Goal: Transaction & Acquisition: Download file/media

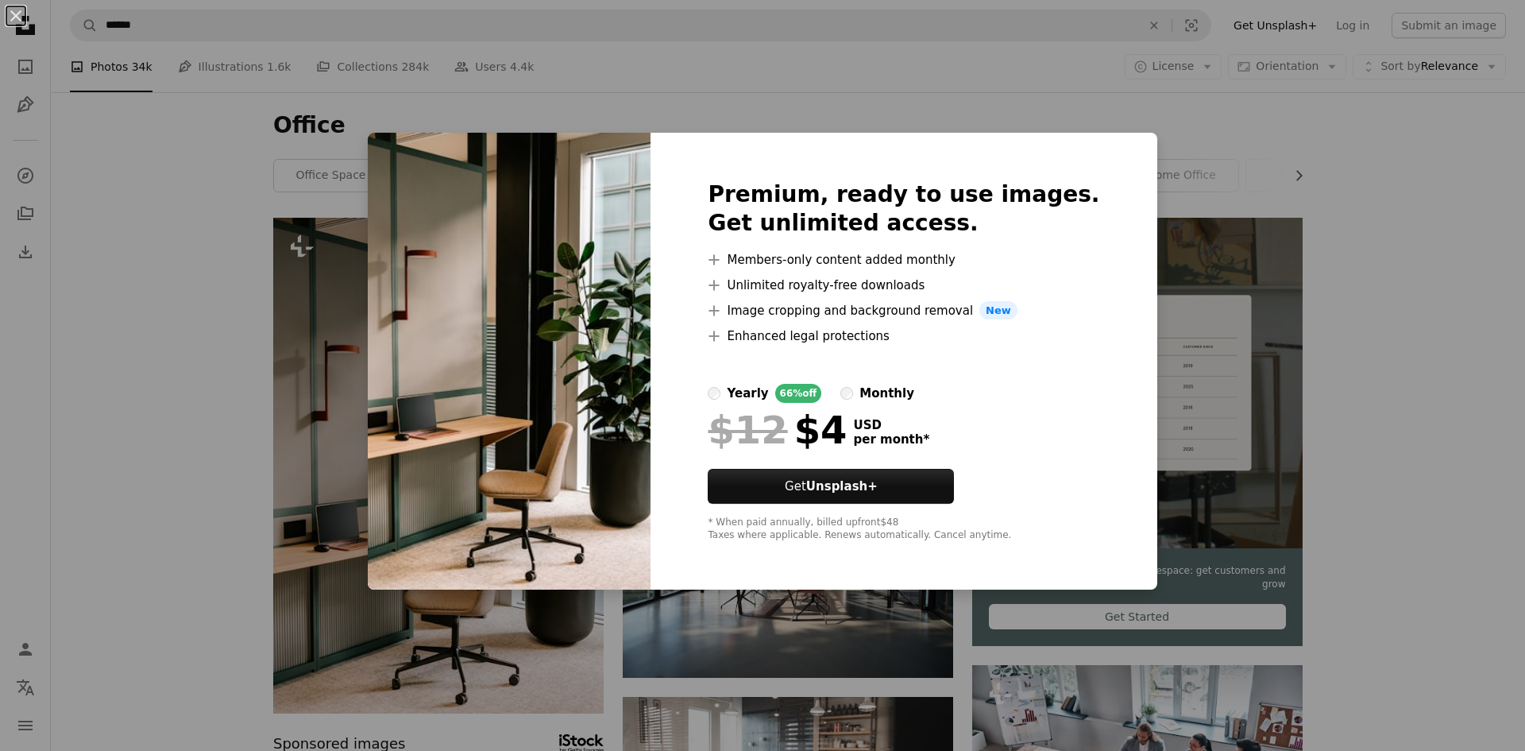
click at [1396, 148] on div "An X shape Premium, ready to use images. Get unlimited access. A plus sign Memb…" at bounding box center [762, 375] width 1525 height 751
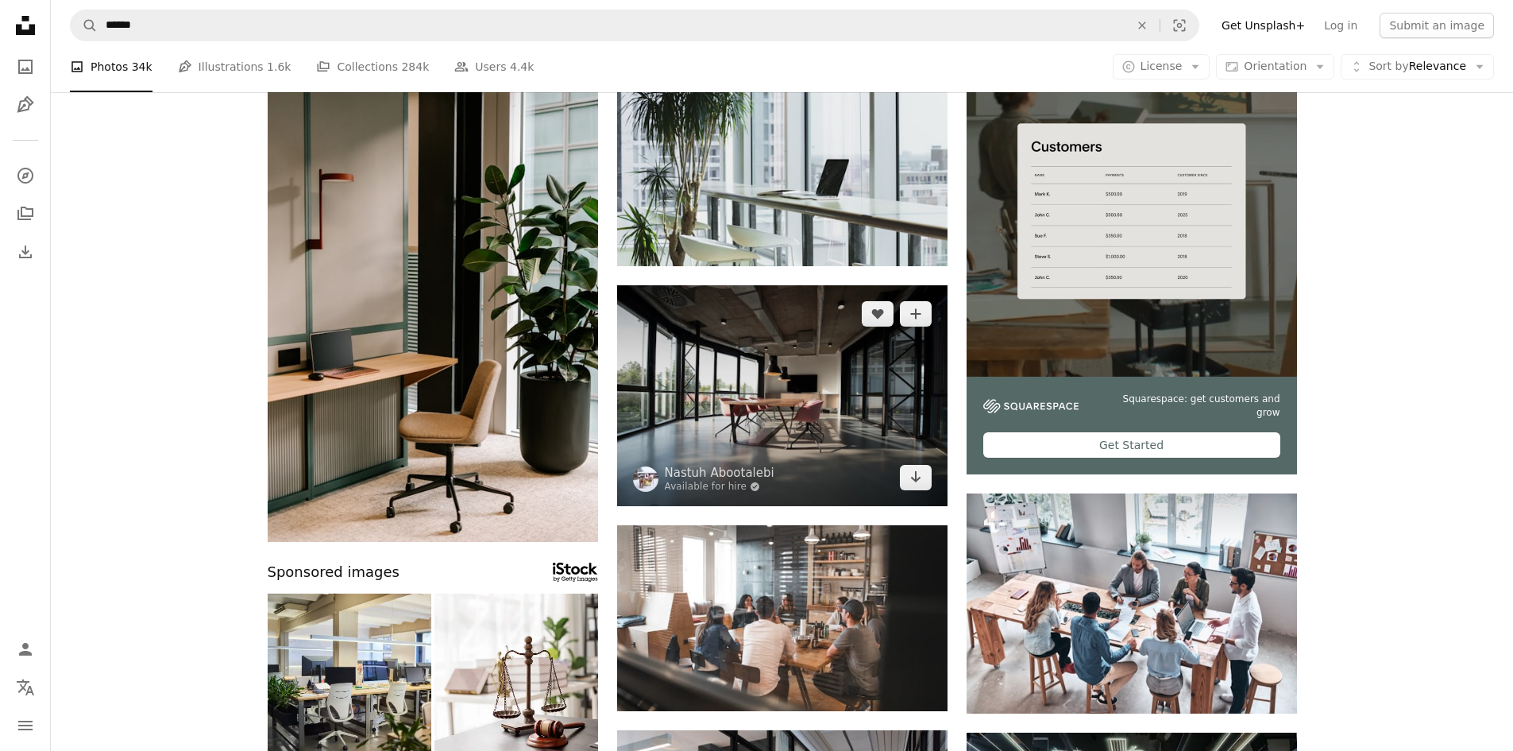
scroll to position [79, 0]
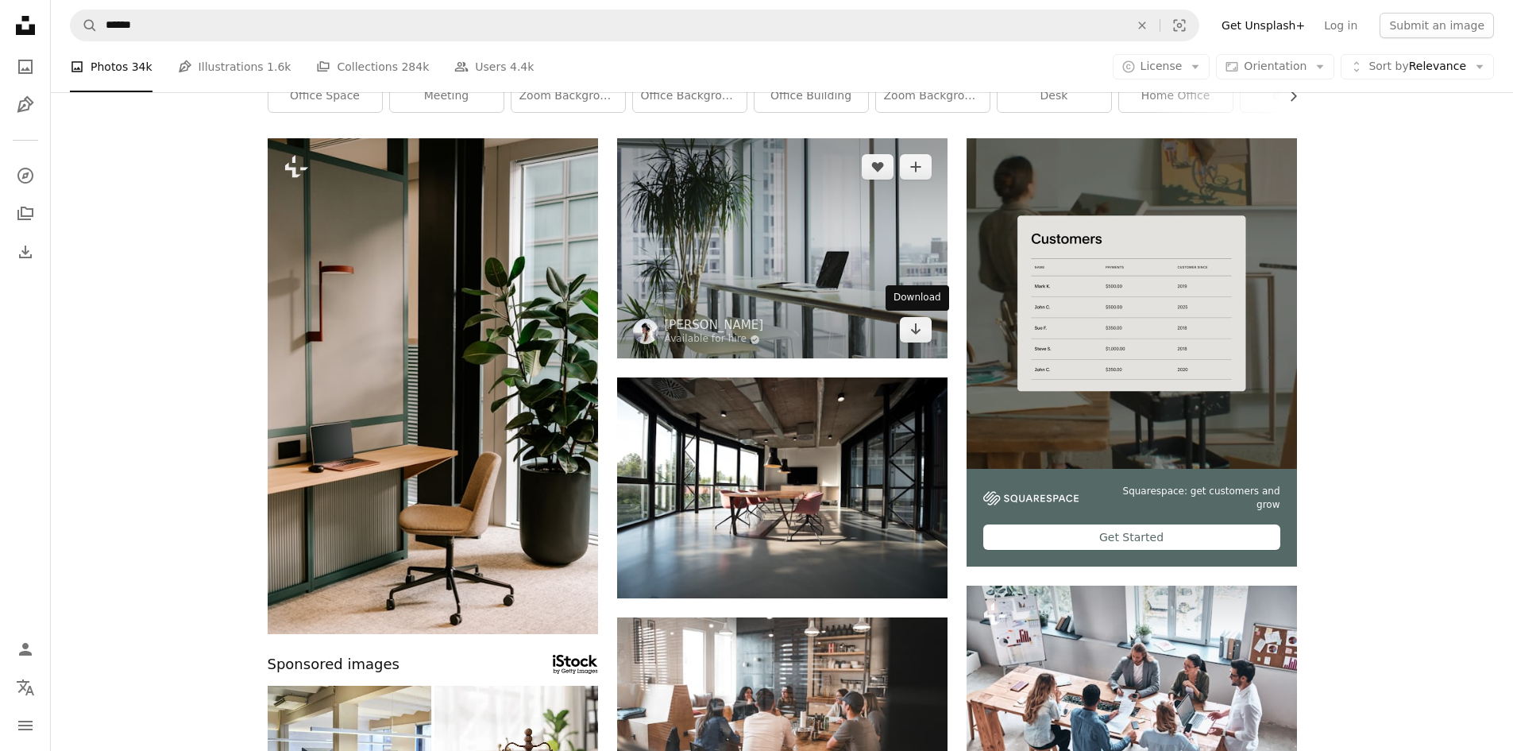
click at [933, 334] on img at bounding box center [782, 248] width 330 height 220
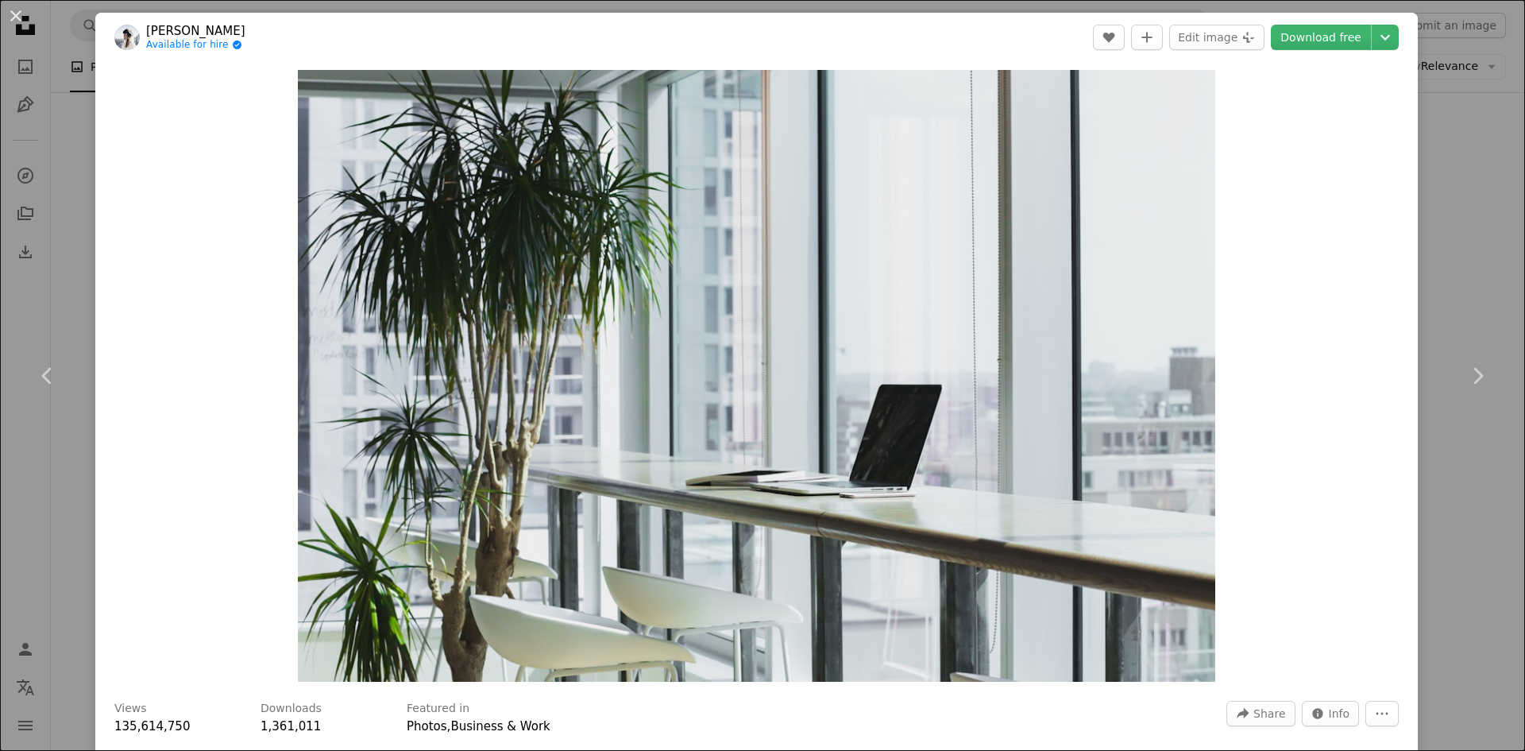
click at [1486, 72] on div "An X shape Chevron left Chevron right [PERSON_NAME] Available for hire A checkm…" at bounding box center [762, 375] width 1525 height 751
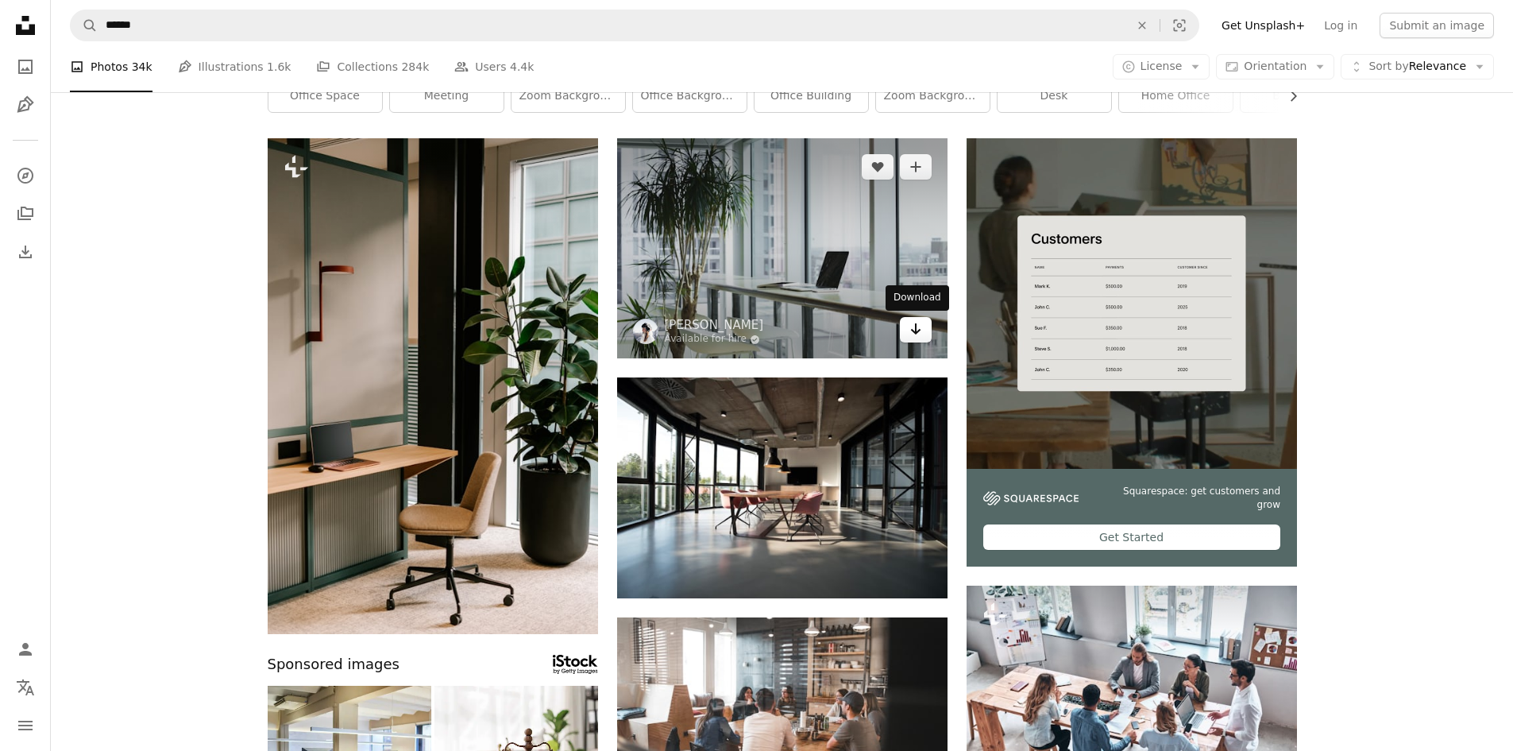
click at [903, 333] on link "Arrow pointing down" at bounding box center [916, 329] width 32 height 25
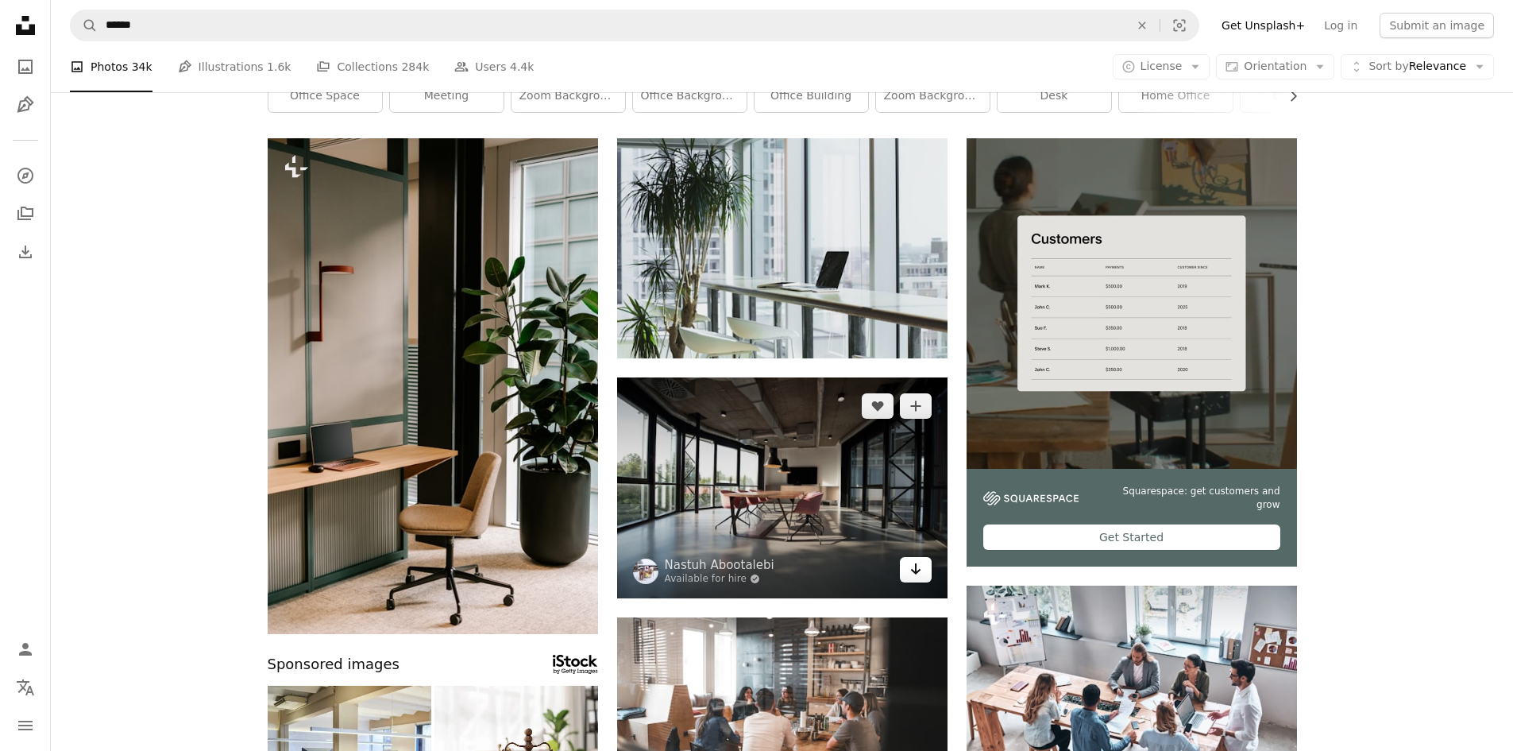
click at [913, 560] on icon "Arrow pointing down" at bounding box center [915, 568] width 13 height 19
